Goal: Task Accomplishment & Management: Complete application form

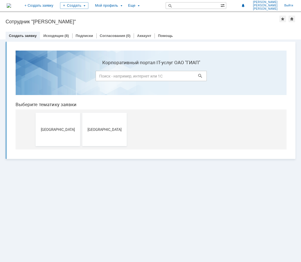
click at [22, 36] on link "Создать заявку" at bounding box center [23, 36] width 28 height 4
click at [105, 130] on span "[GEOGRAPHIC_DATA]" at bounding box center [104, 129] width 41 height 4
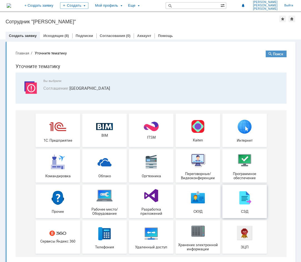
click at [242, 199] on img at bounding box center [244, 197] width 17 height 17
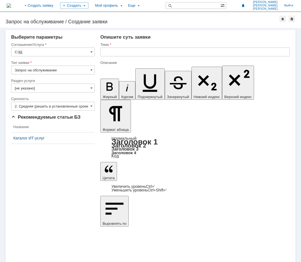
drag, startPoint x: 105, startPoint y: 1379, endPoint x: 158, endPoint y: 1378, distance: 53.0
copy div "Актуализировать вход в СЭД"
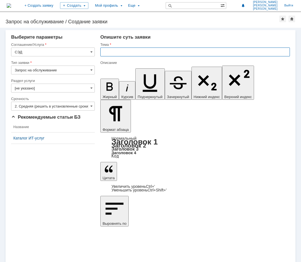
click at [104, 52] on input "text" at bounding box center [194, 51] width 189 height 9
paste input "Актуализировать вход в СЭД"
type input "Актуализировать вход в СЭД"
click at [92, 106] on span at bounding box center [91, 106] width 2 height 4
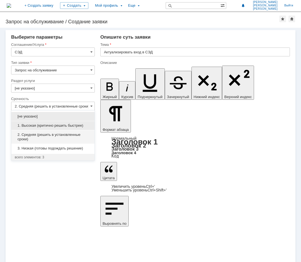
click at [32, 125] on span "1. Высокая (критично решить быстрее)" at bounding box center [53, 125] width 76 height 4
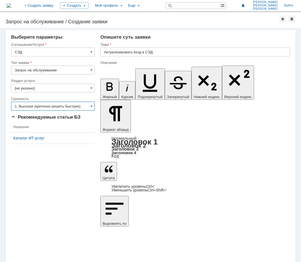
type input "1. Высокая (критично решить быстрее)"
